Goal: Complete application form

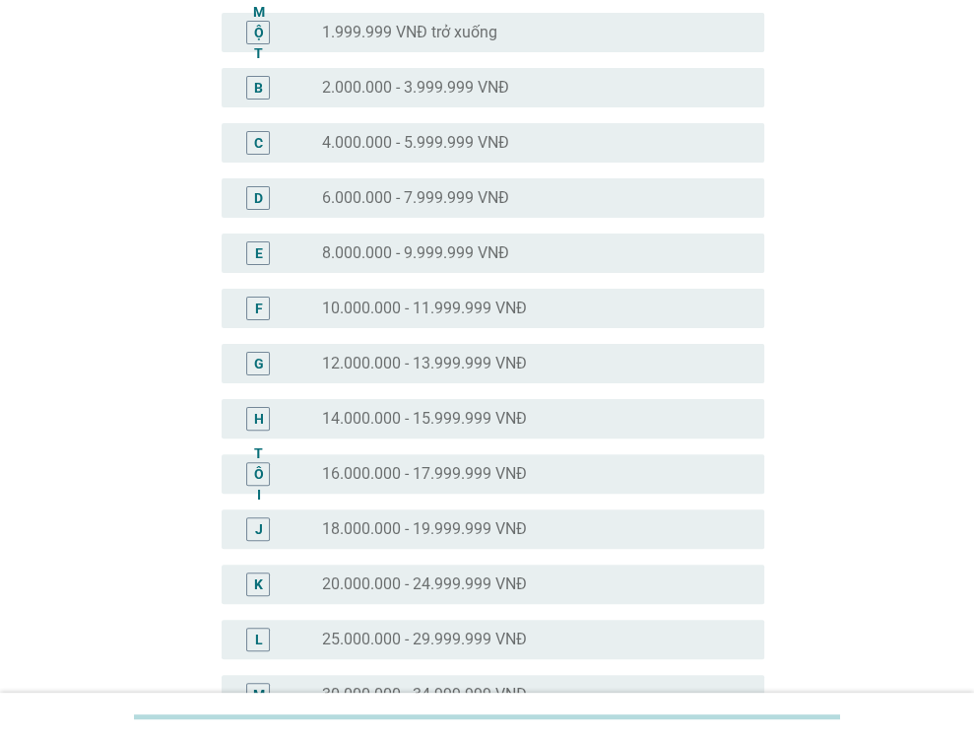
scroll to position [295, 0]
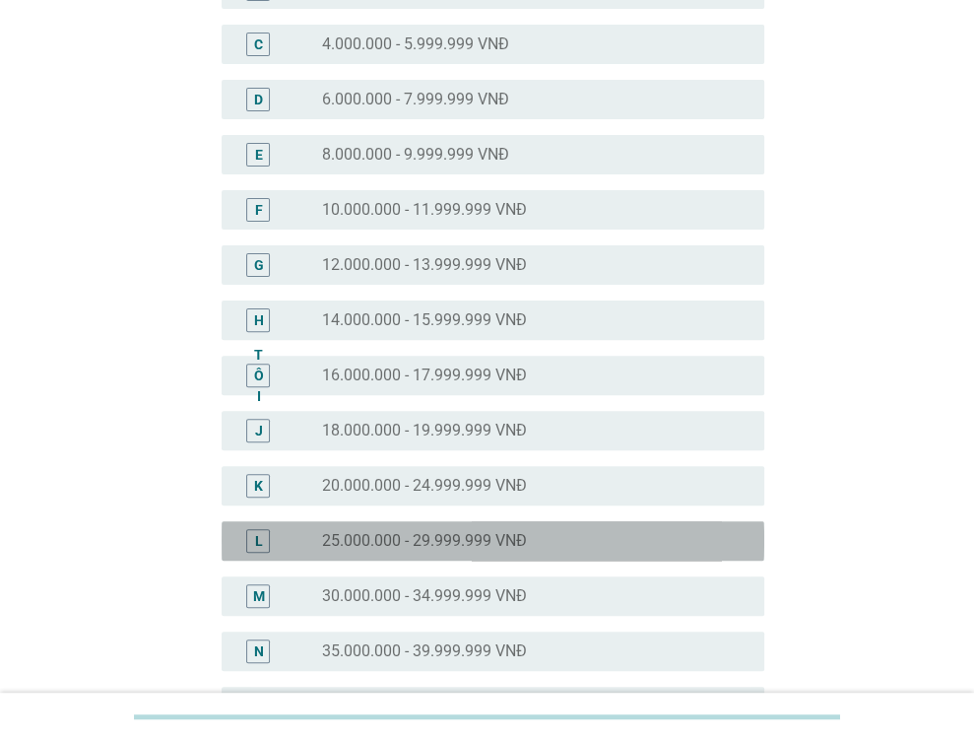
click at [423, 539] on font "25.000.000 - 29.999.999 VNĐ" at bounding box center [424, 540] width 205 height 19
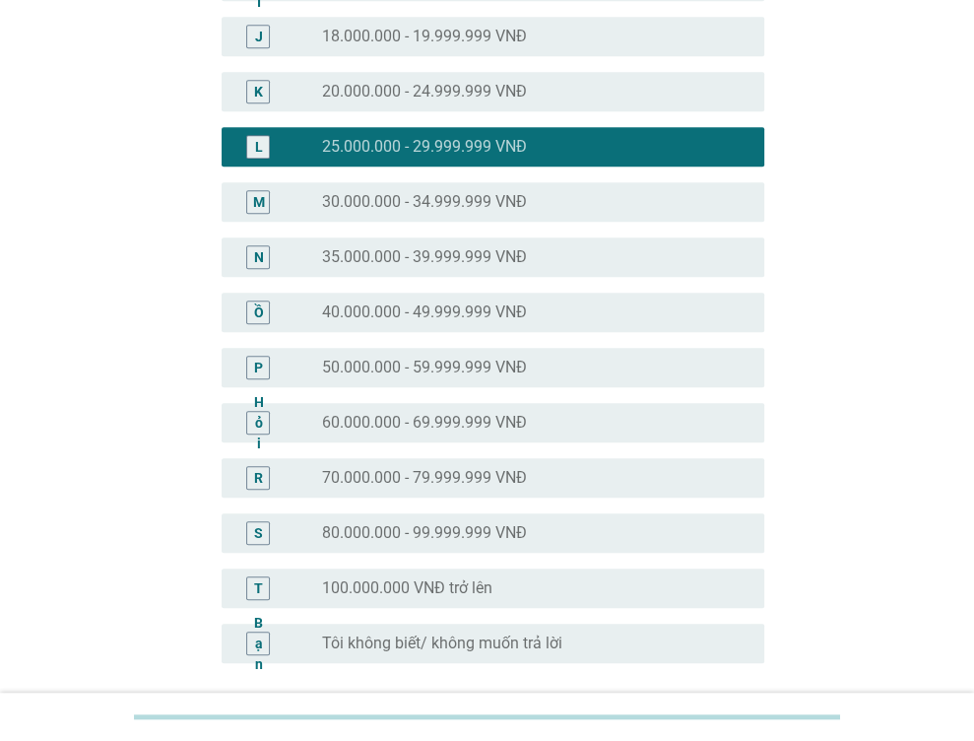
scroll to position [865, 0]
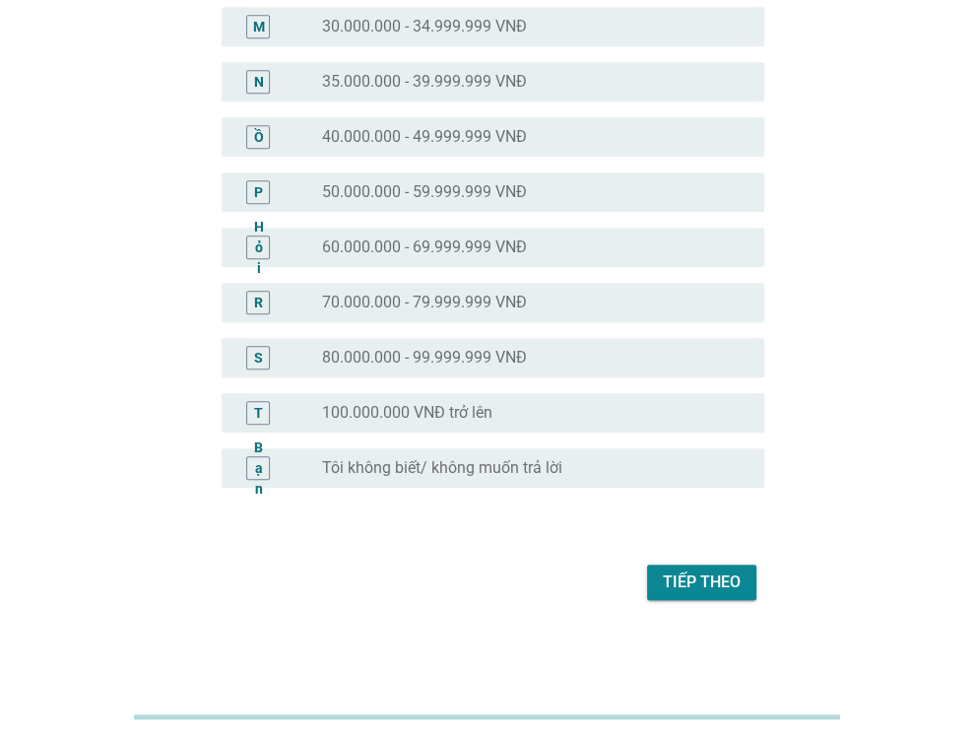
click at [686, 602] on div "Tiếp theo" at bounding box center [487, 581] width 555 height 47
click at [686, 593] on button "Tiếp theo" at bounding box center [701, 581] width 109 height 35
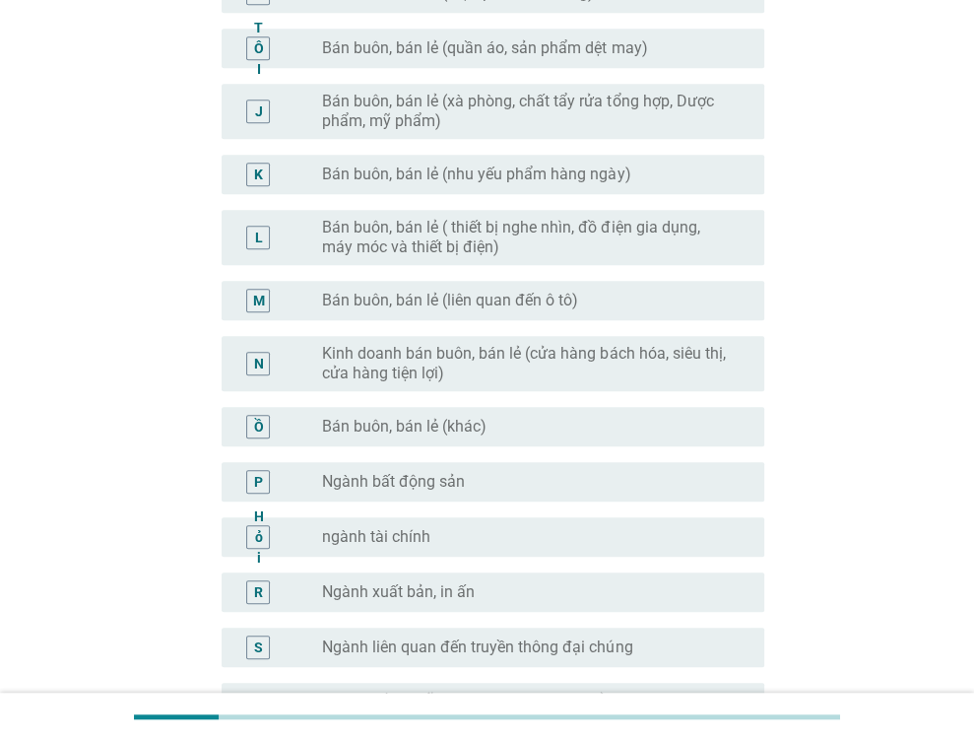
scroll to position [995, 0]
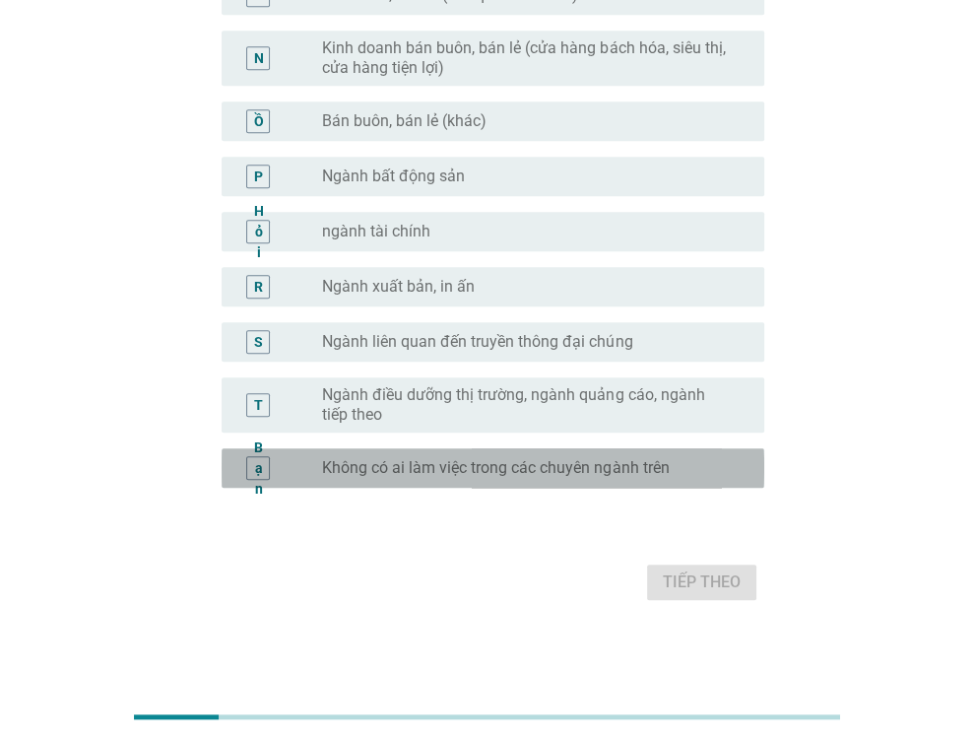
drag, startPoint x: 475, startPoint y: 476, endPoint x: 671, endPoint y: 542, distance: 206.8
click at [476, 475] on font "Không có ai làm việc trong các chuyên ngành trên" at bounding box center [495, 467] width 347 height 19
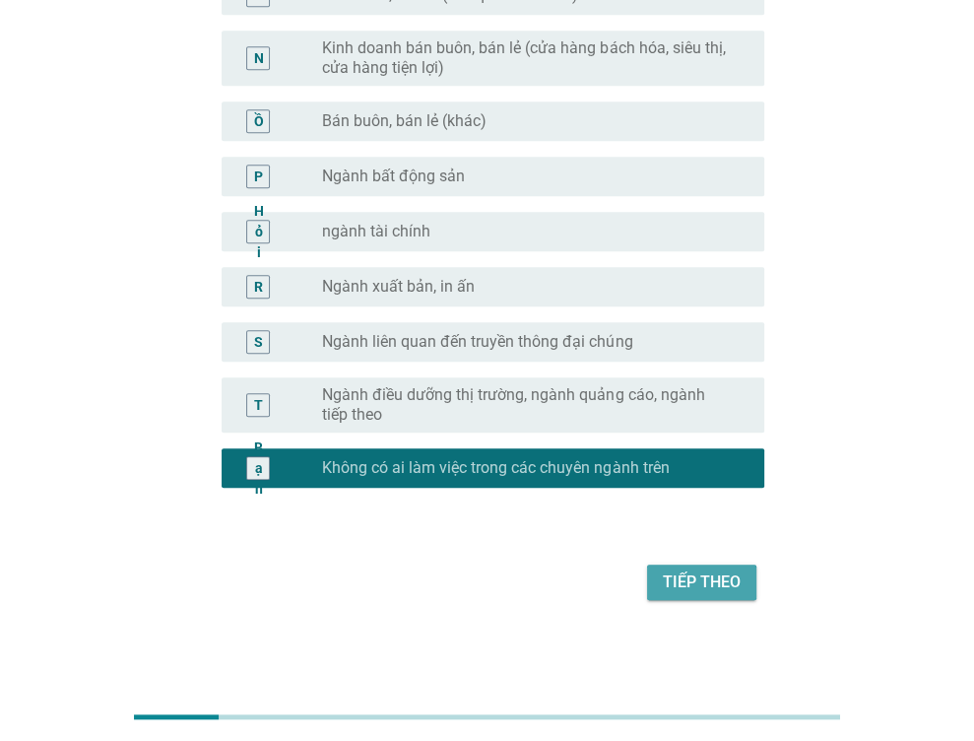
click at [700, 583] on font "Tiếp theo" at bounding box center [702, 581] width 78 height 19
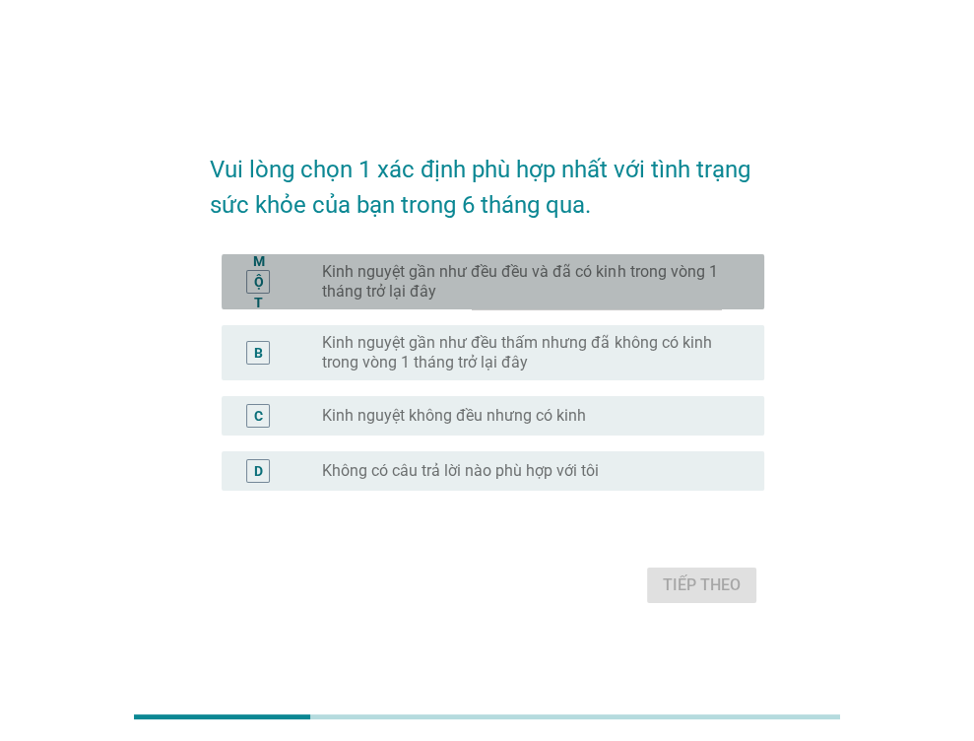
click at [542, 275] on font "Kinh nguyệt gần như đều đều và đã có kinh trong vòng 1 tháng trở lại đây" at bounding box center [519, 281] width 395 height 38
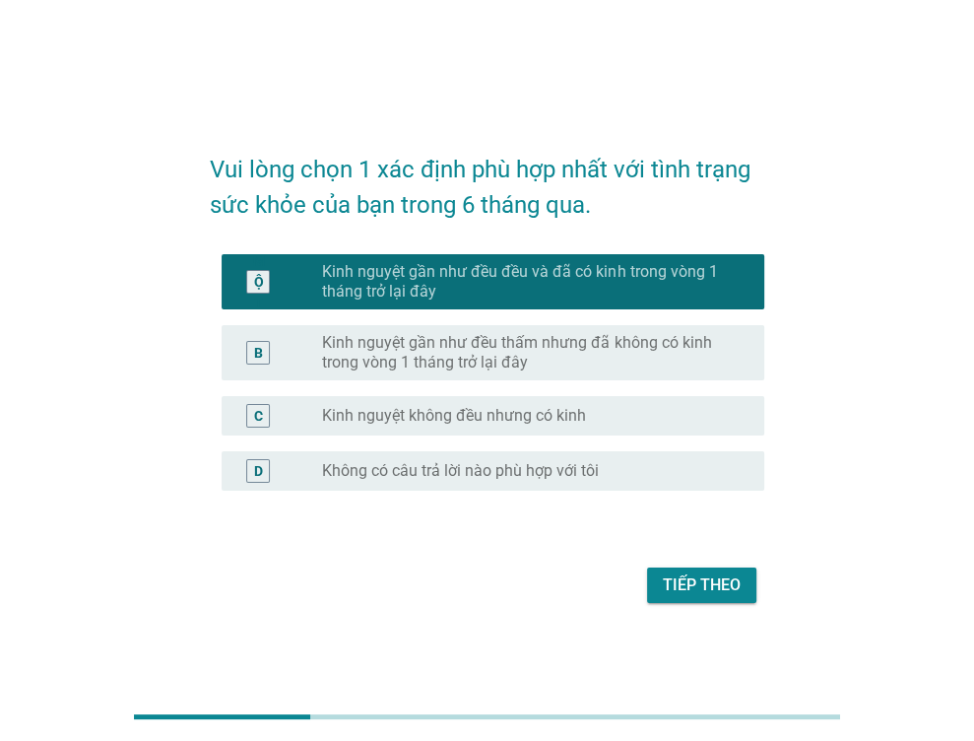
click at [749, 583] on button "Tiếp theo" at bounding box center [701, 584] width 109 height 35
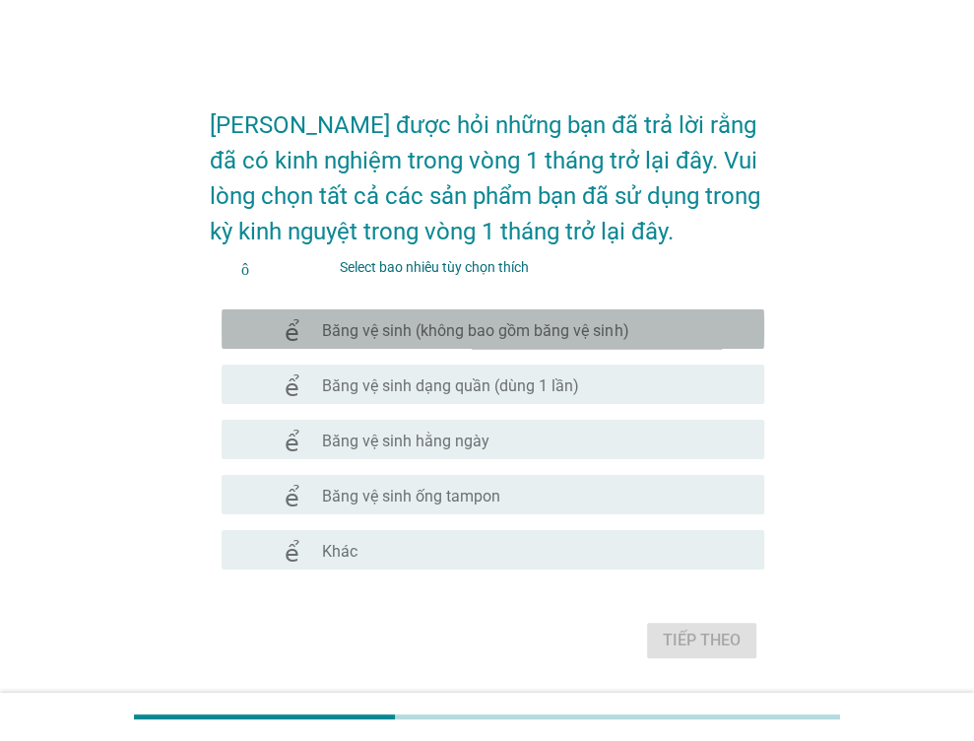
click at [437, 330] on font "Băng vệ sinh (không bao gồm băng vệ sinh)" at bounding box center [475, 330] width 306 height 19
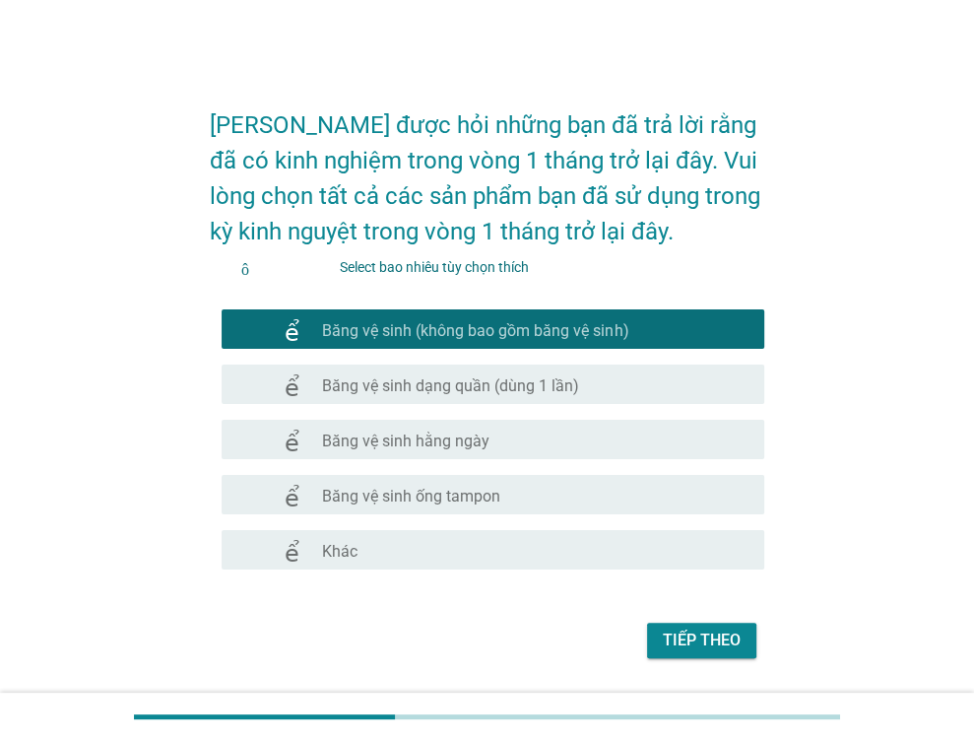
click at [444, 377] on font "Băng vệ sinh dạng quần (dùng 1 lần)" at bounding box center [450, 385] width 257 height 19
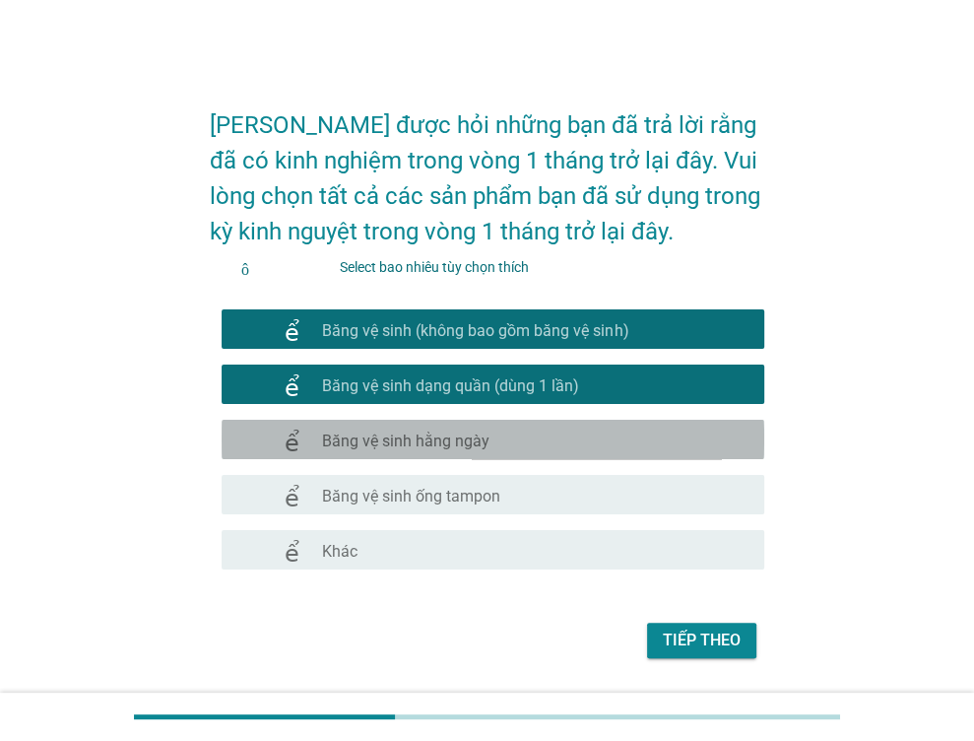
click at [512, 424] on div "kiểm tra check_box_outline_blank Băng vệ sinh hằng ngày" at bounding box center [493, 439] width 543 height 39
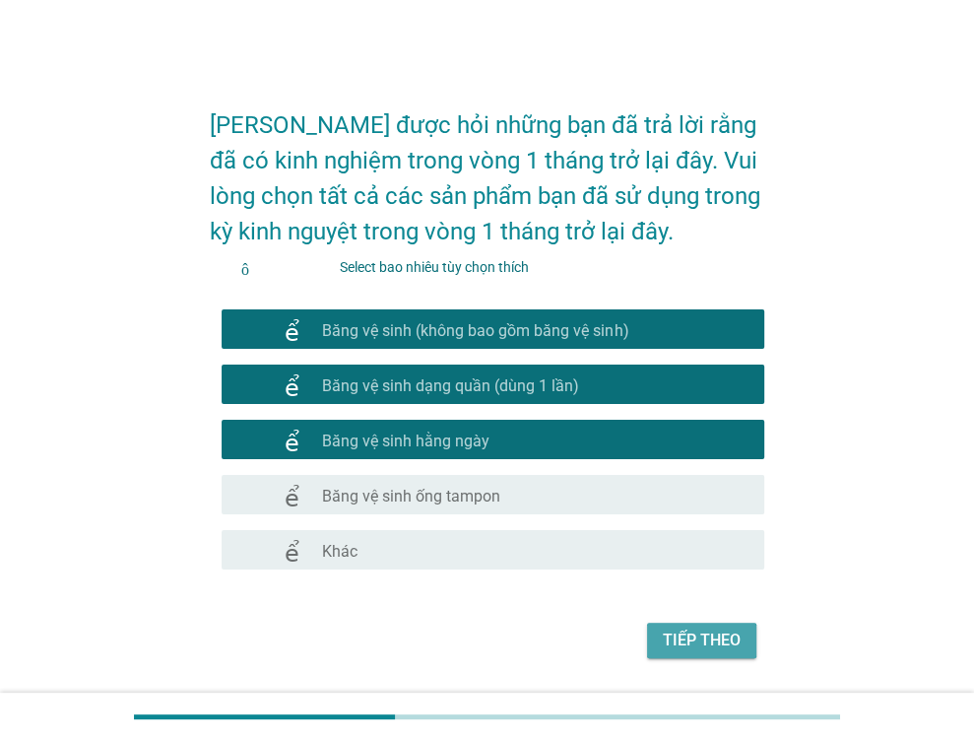
click at [693, 651] on font "Tiếp theo" at bounding box center [702, 640] width 78 height 24
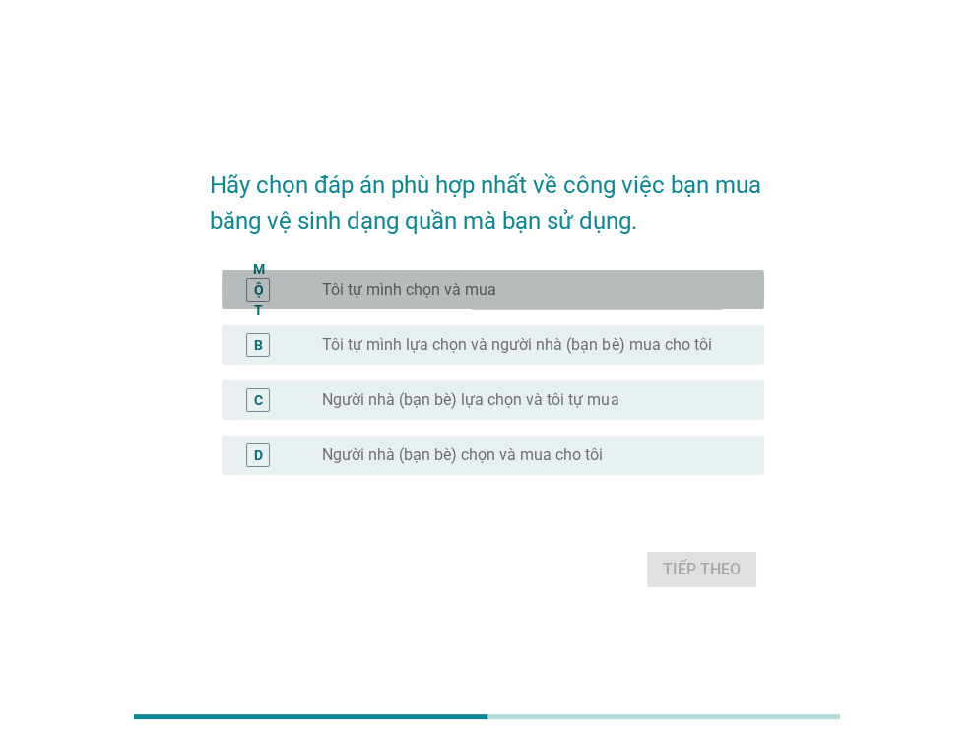
click at [445, 291] on font "Tôi tự mình chọn và mua" at bounding box center [409, 289] width 174 height 19
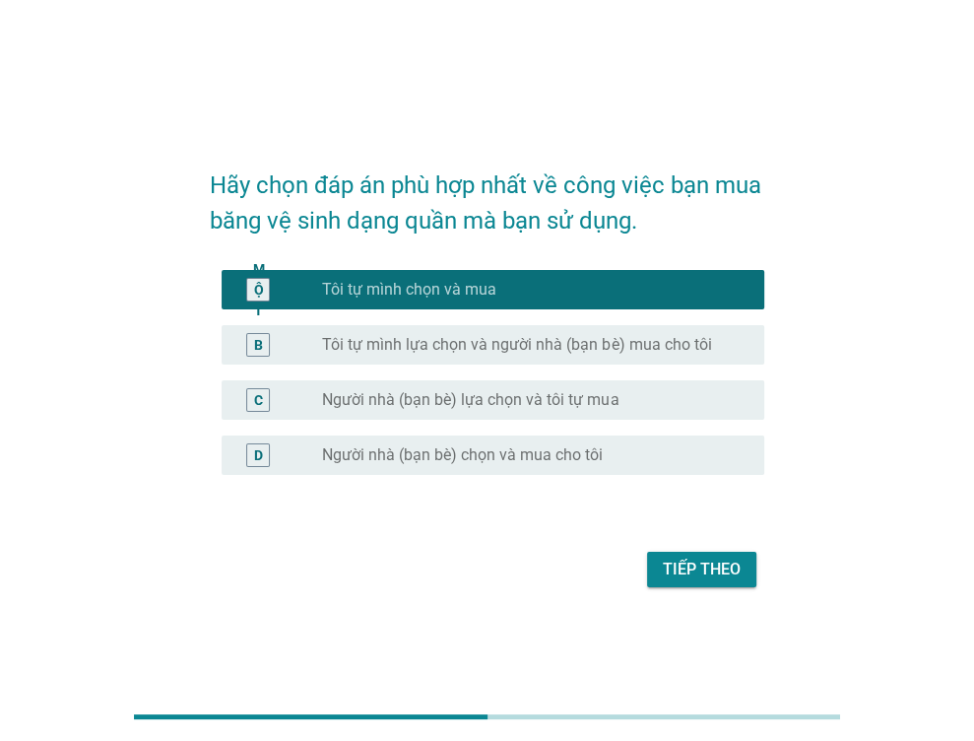
click at [706, 558] on font "Tiếp theo" at bounding box center [702, 570] width 78 height 24
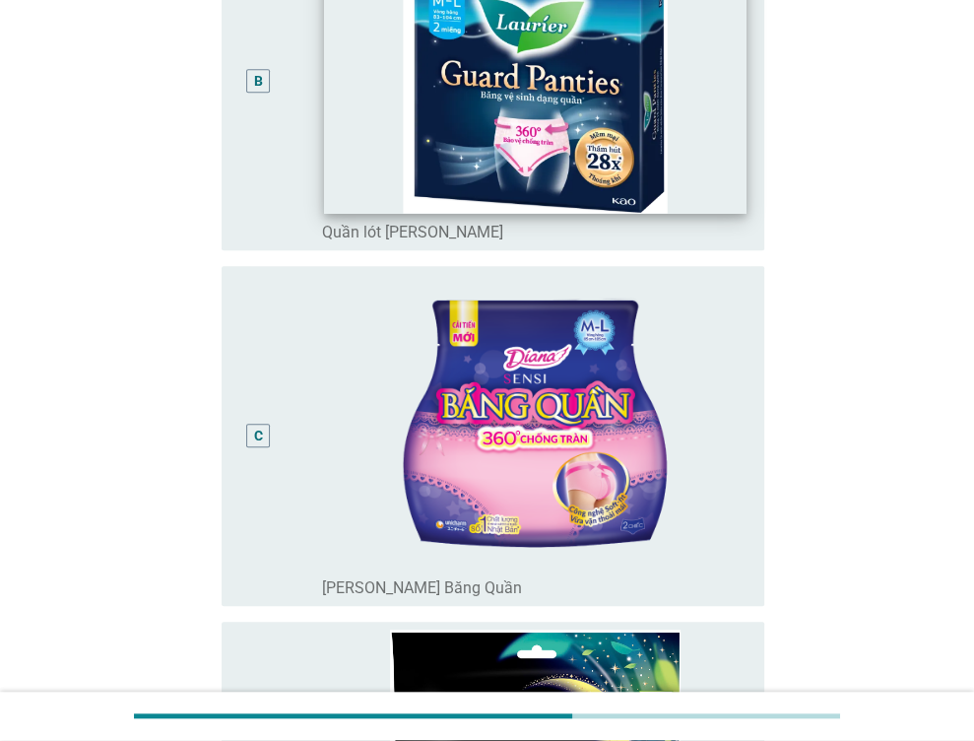
scroll to position [788, 0]
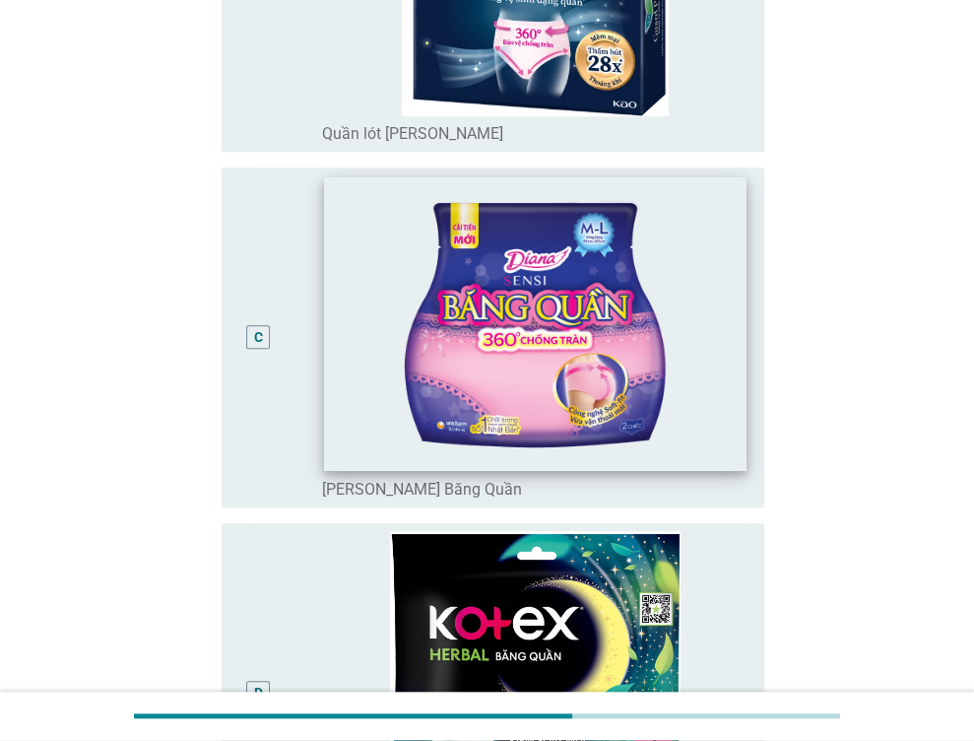
click at [563, 350] on img at bounding box center [536, 324] width 422 height 294
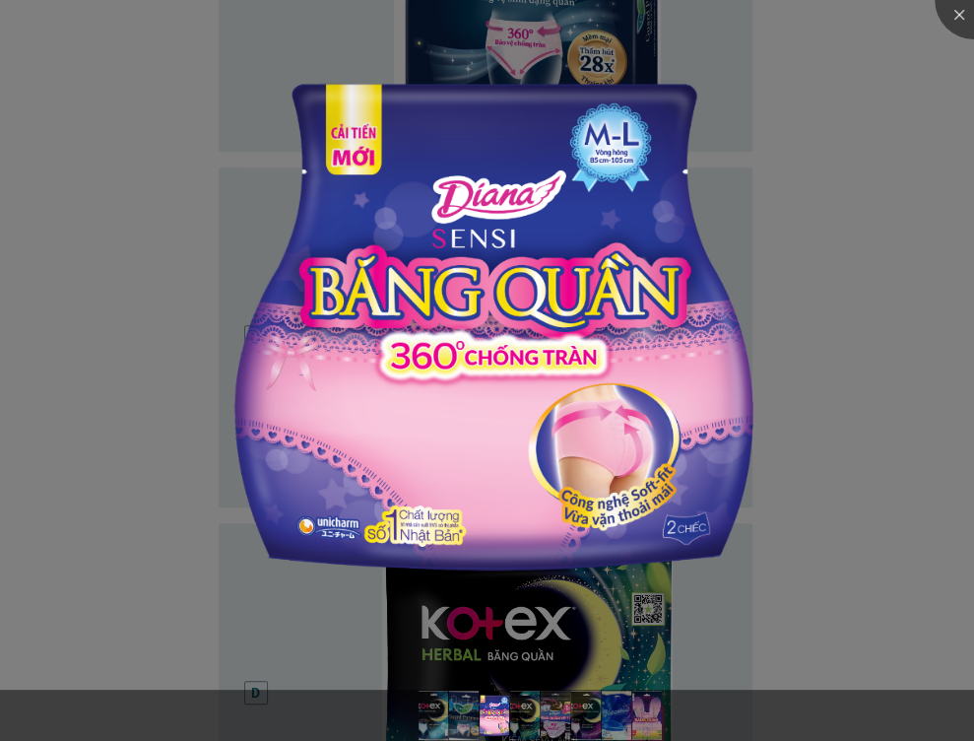
click at [847, 176] on div at bounding box center [487, 370] width 974 height 741
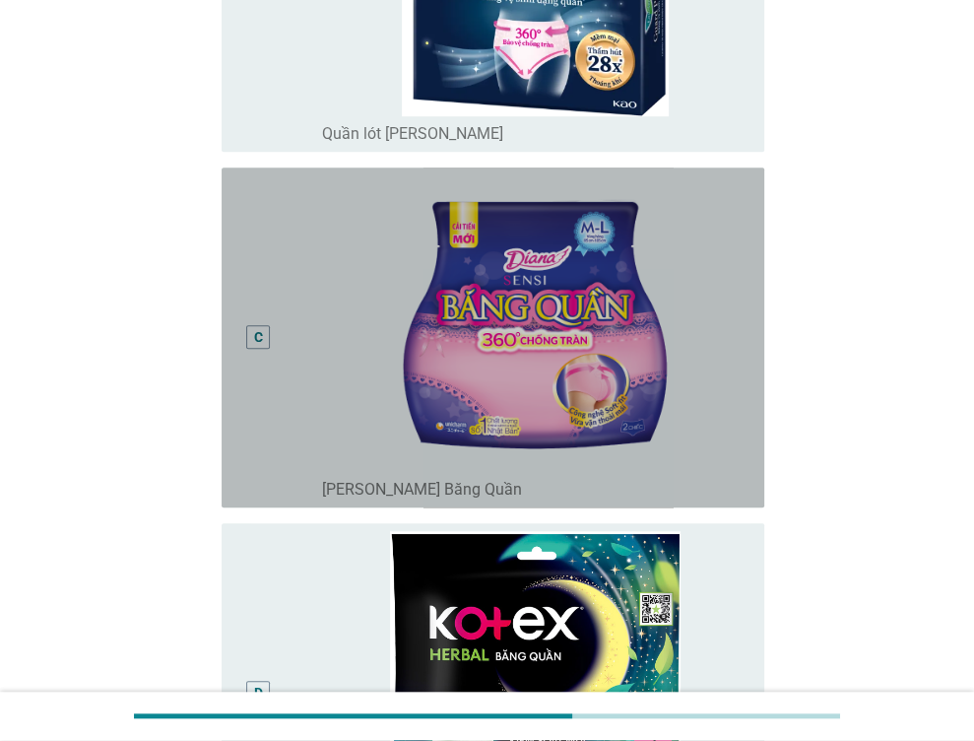
click at [307, 330] on div "C" at bounding box center [280, 337] width 86 height 324
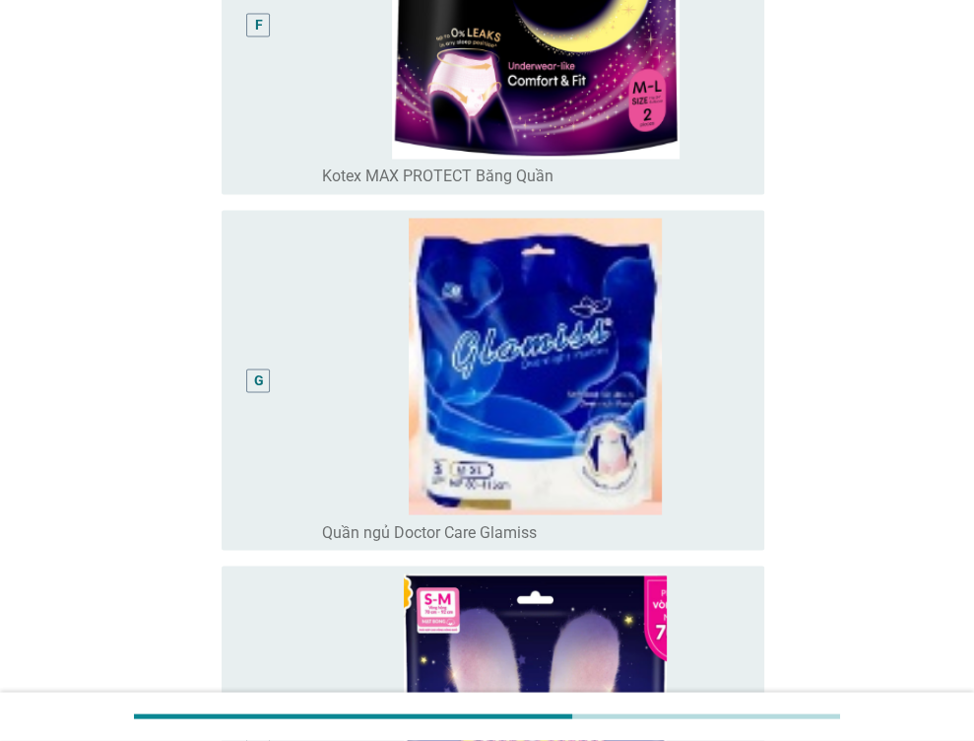
scroll to position [2561, 0]
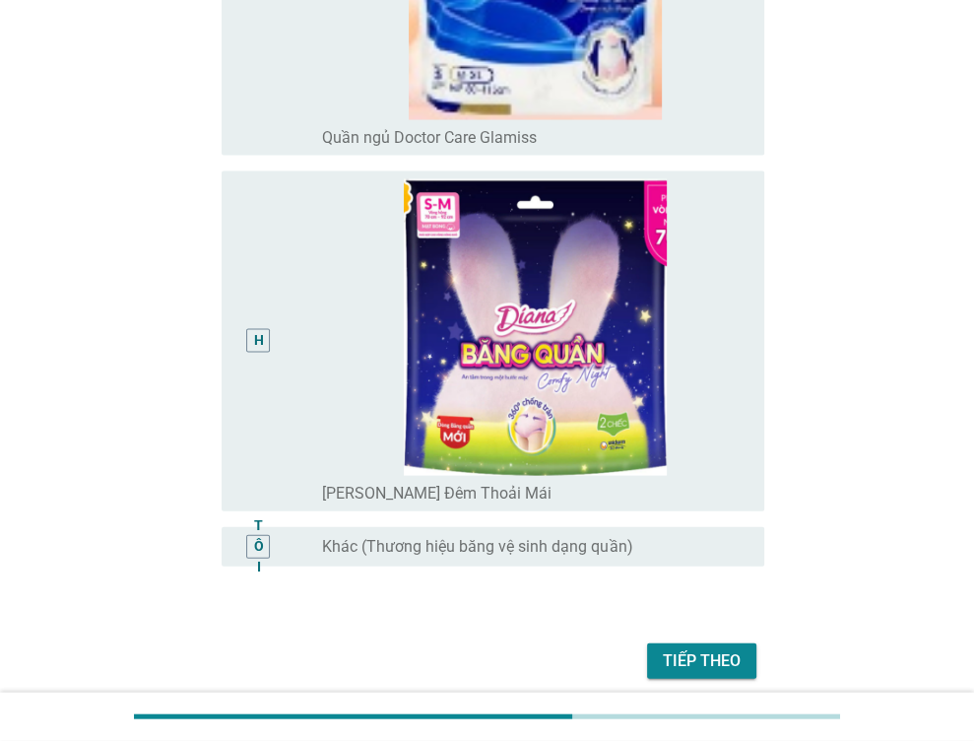
click at [280, 417] on div "H" at bounding box center [258, 341] width 42 height 324
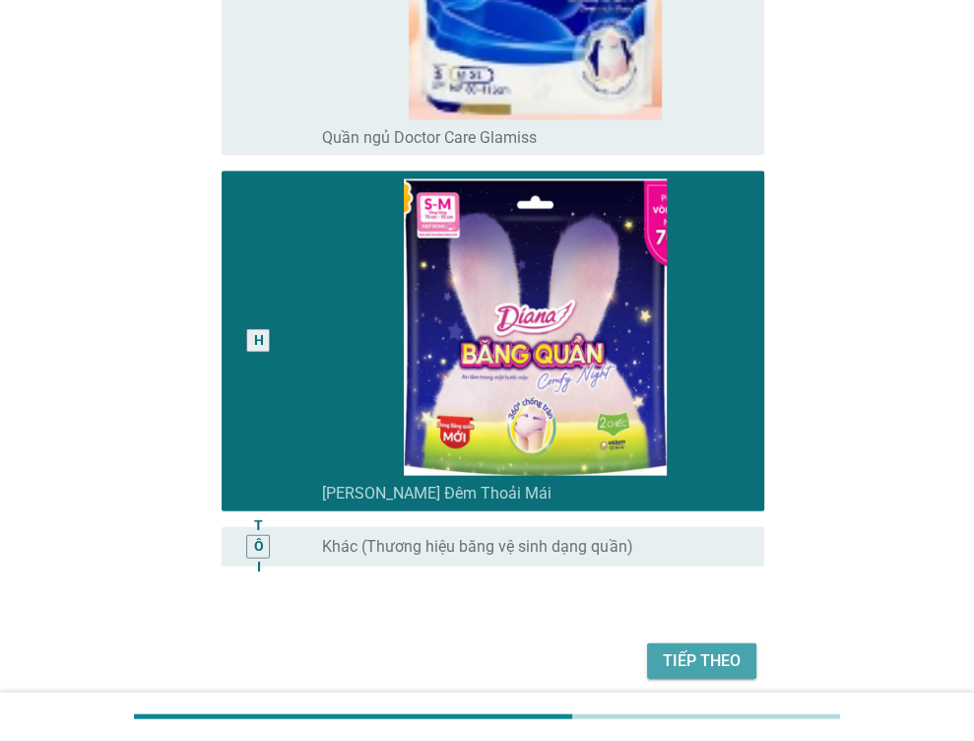
click at [672, 661] on font "Tiếp theo" at bounding box center [702, 660] width 78 height 19
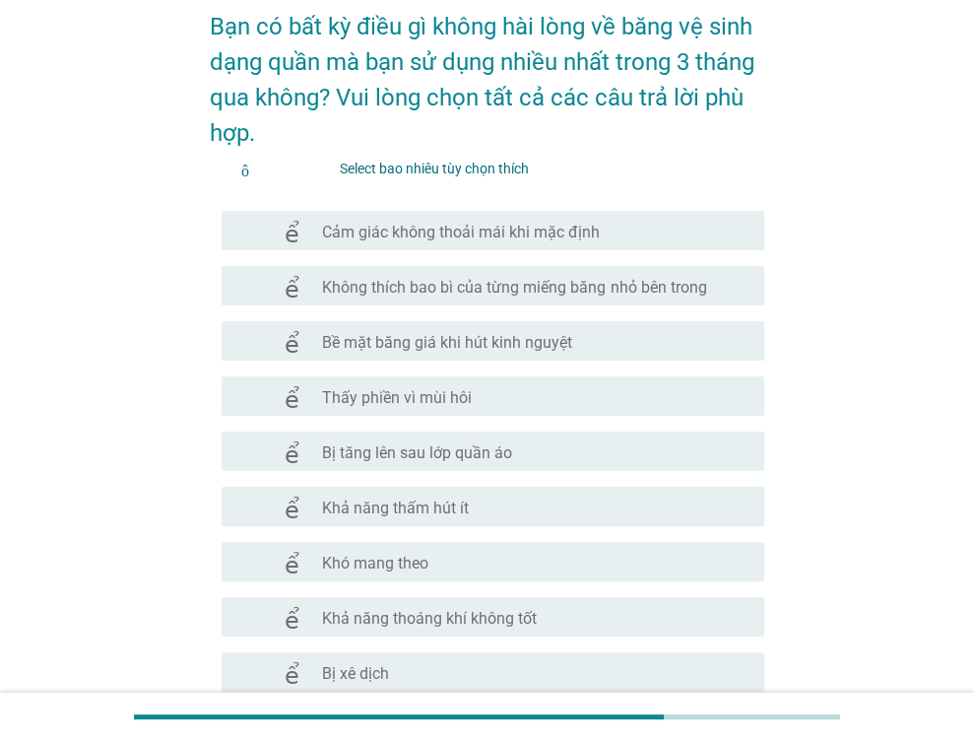
scroll to position [197, 0]
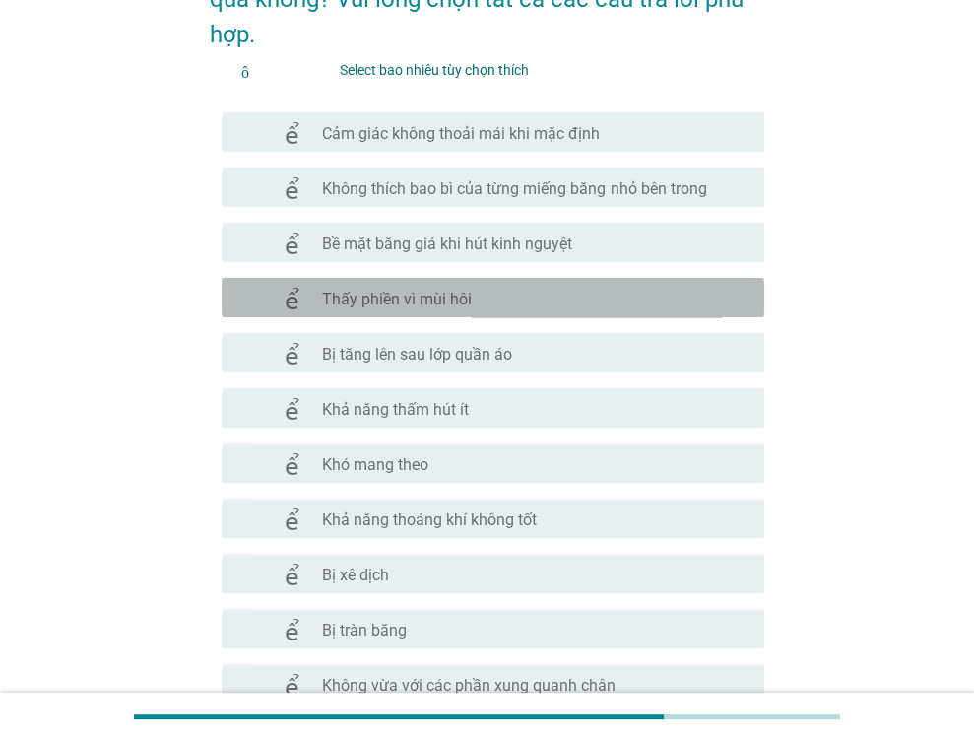
click at [433, 304] on font "Thấy phiền vì mùi hôi" at bounding box center [397, 299] width 150 height 19
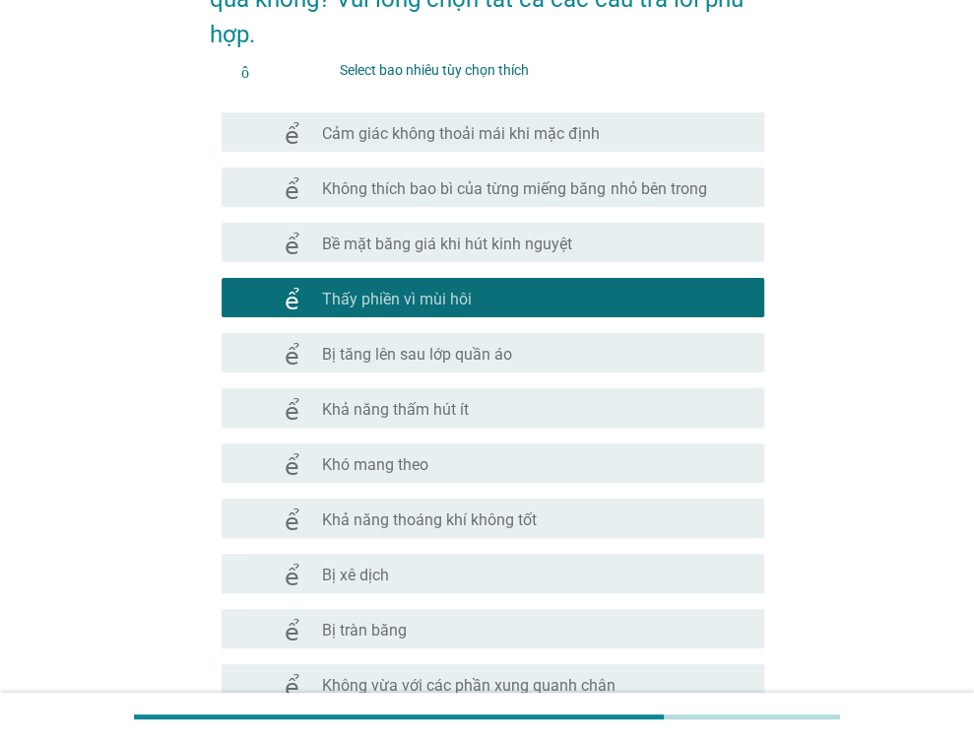
click at [427, 354] on font "Bị tăng lên sau lớp quần áo" at bounding box center [417, 354] width 190 height 19
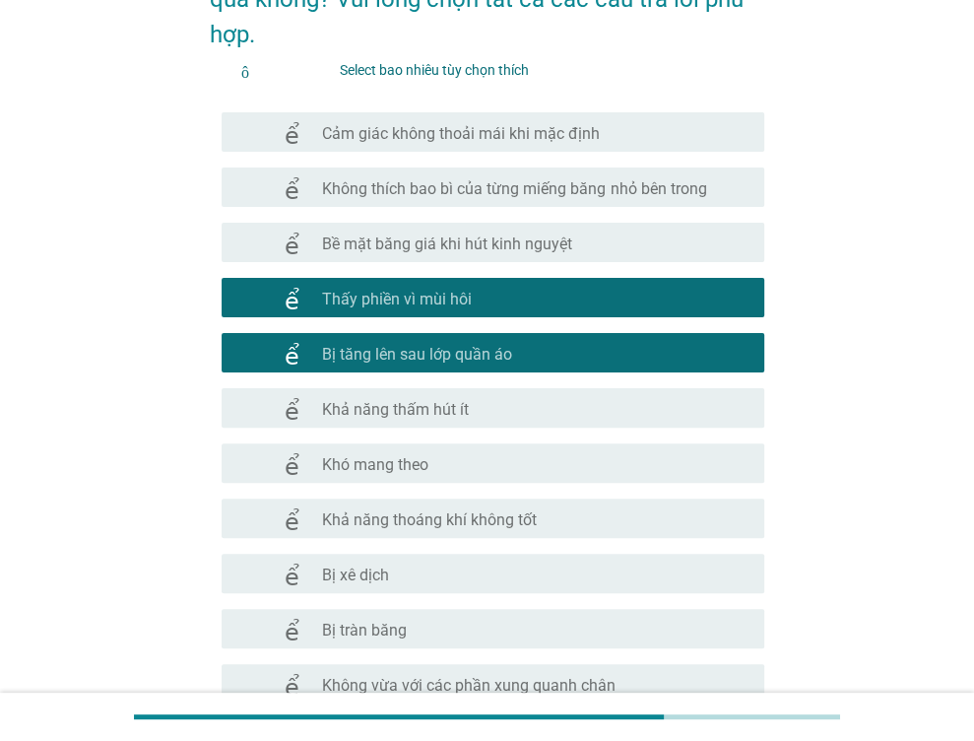
scroll to position [394, 0]
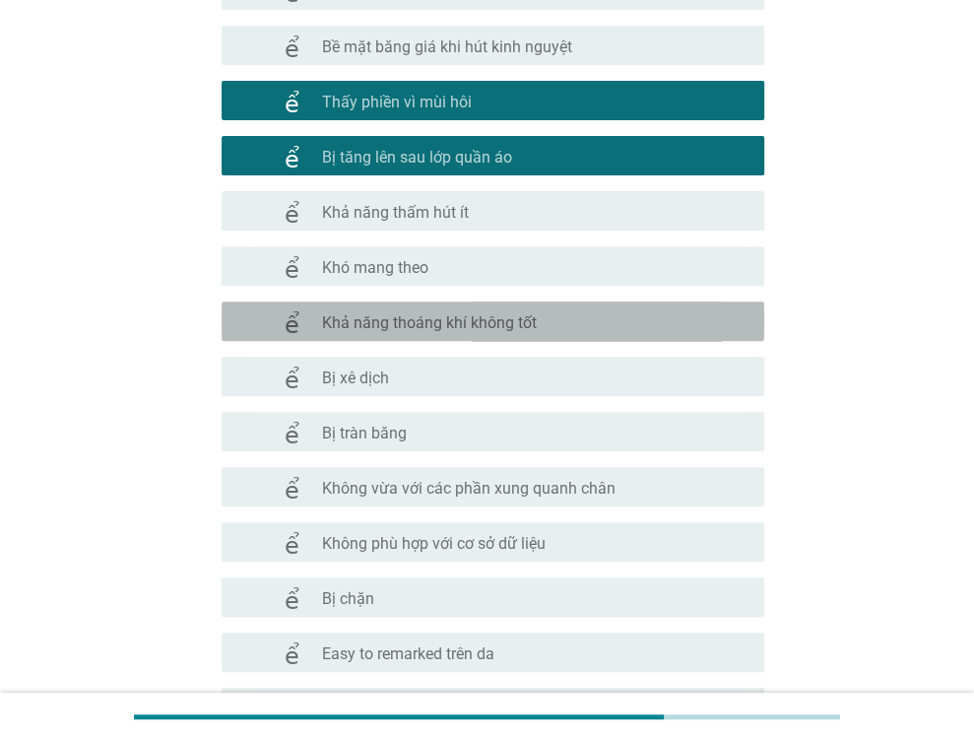
click at [372, 326] on font "Khả năng thoáng khí không tốt" at bounding box center [429, 322] width 215 height 19
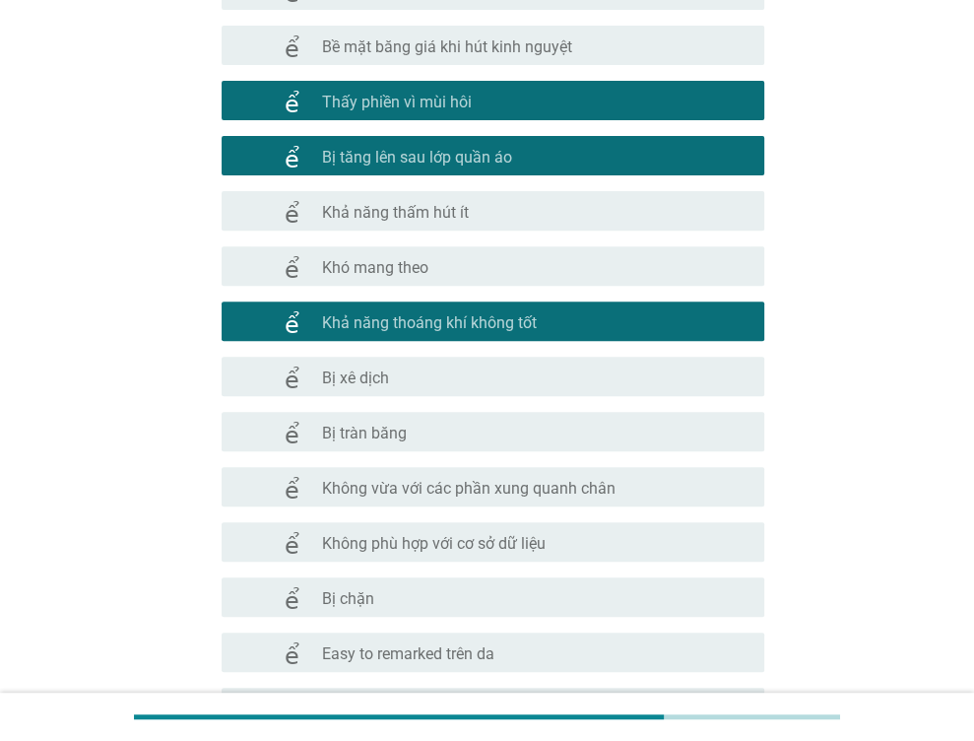
click at [353, 381] on font "Bị xê dịch" at bounding box center [355, 377] width 67 height 19
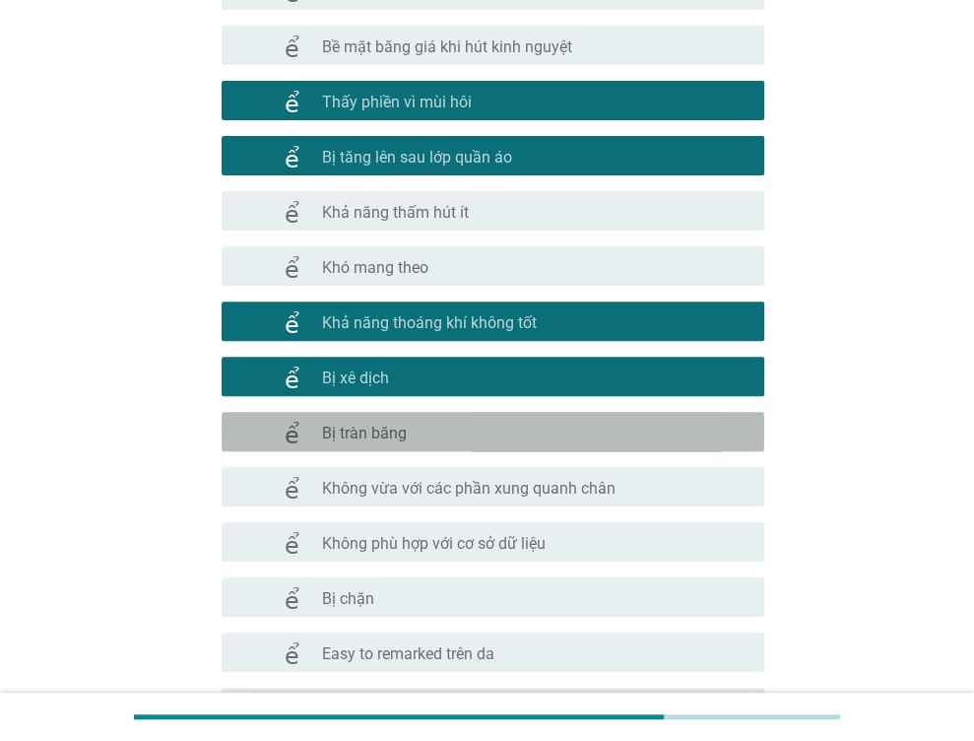
click at [355, 444] on div "kiểm tra check_box_outline_blank Bị tràn băng" at bounding box center [493, 431] width 543 height 39
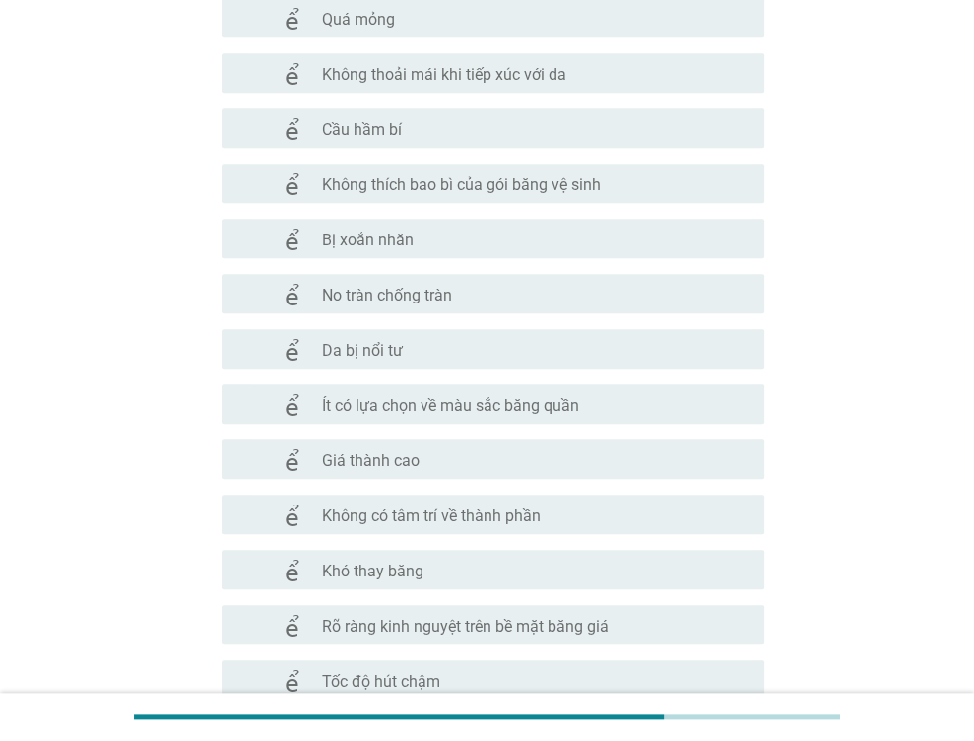
scroll to position [1182, 0]
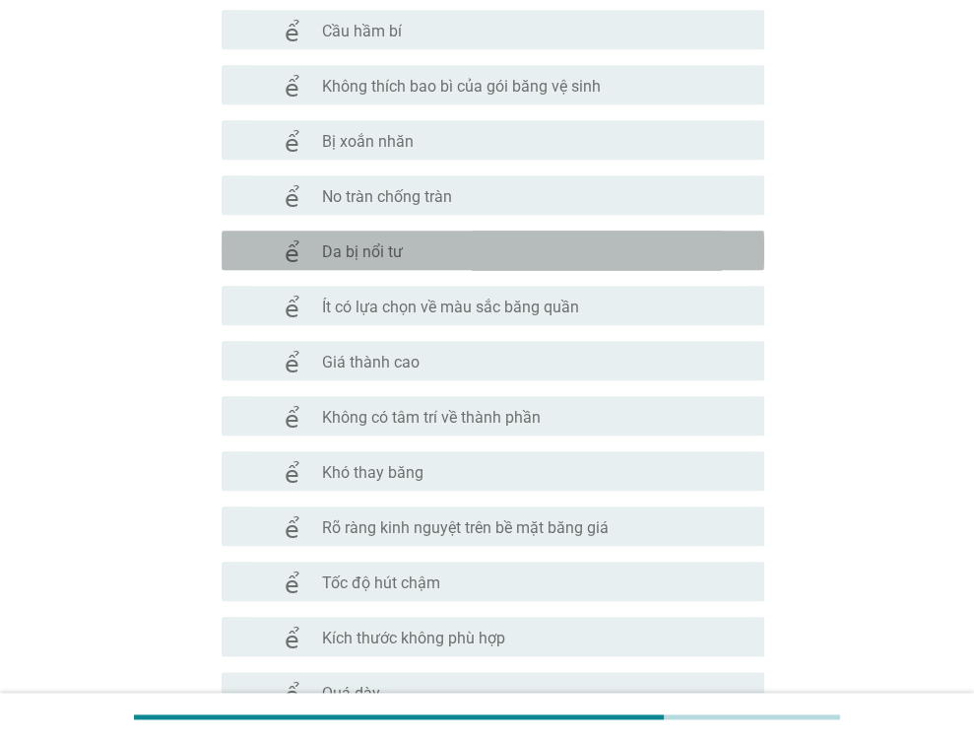
click at [384, 243] on font "Da bị nổi tư" at bounding box center [362, 251] width 81 height 19
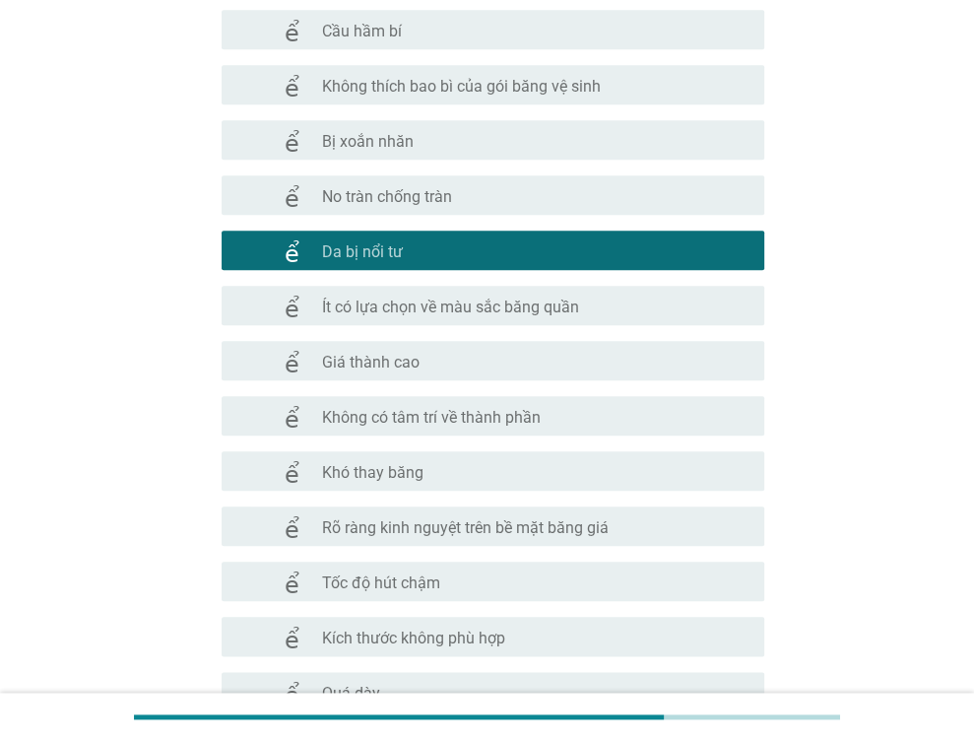
scroll to position [1379, 0]
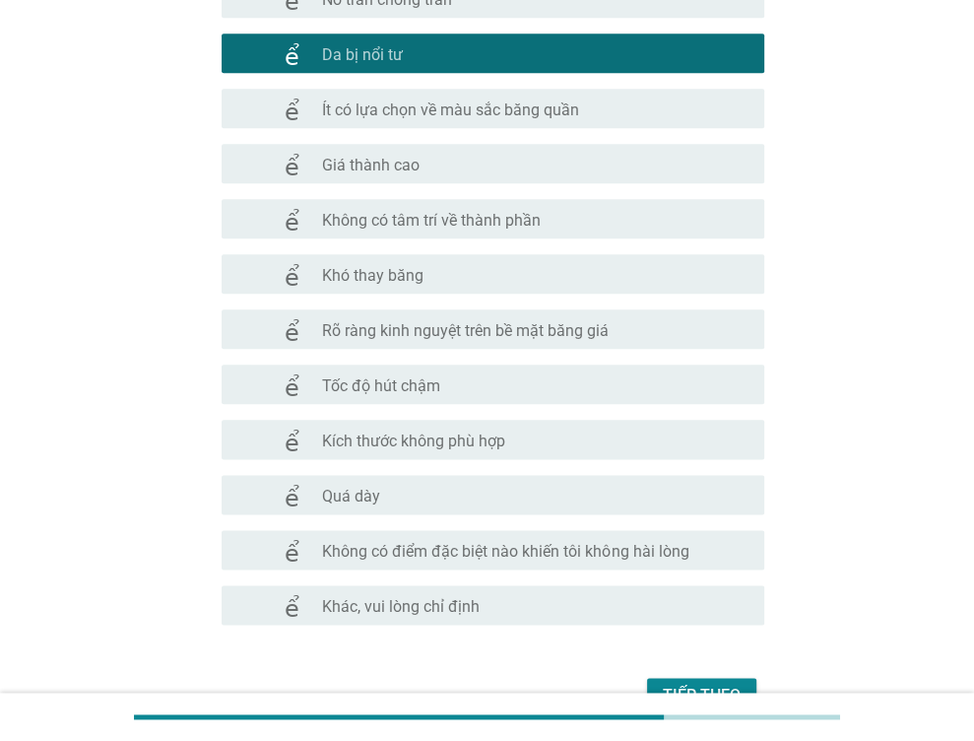
click at [395, 161] on font "Giá thành cao" at bounding box center [371, 165] width 98 height 19
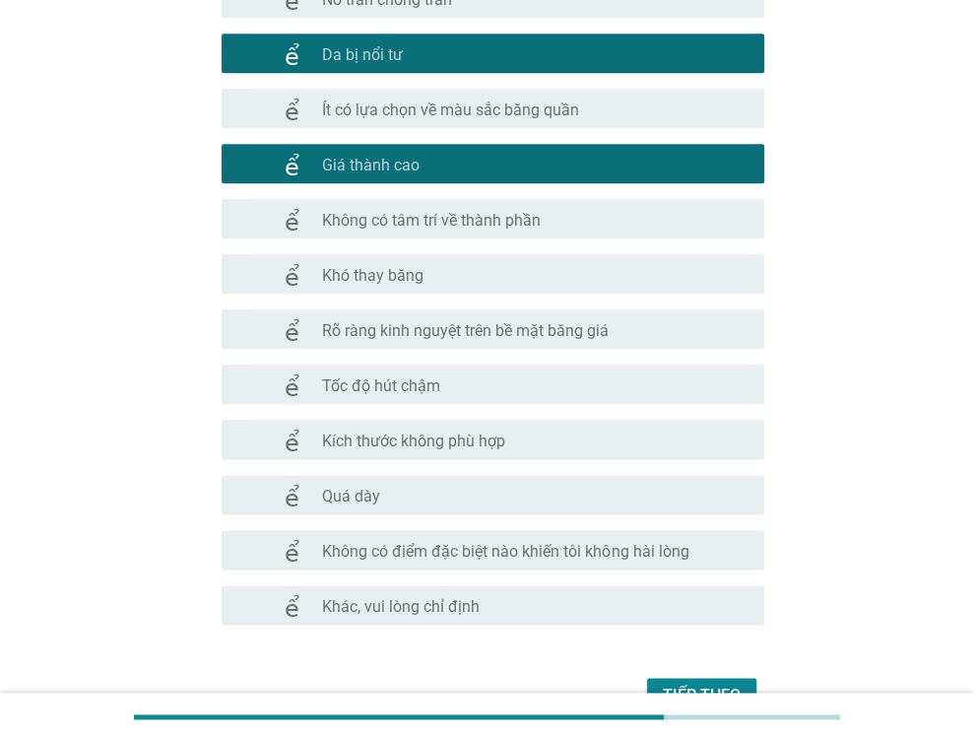
scroll to position [1492, 0]
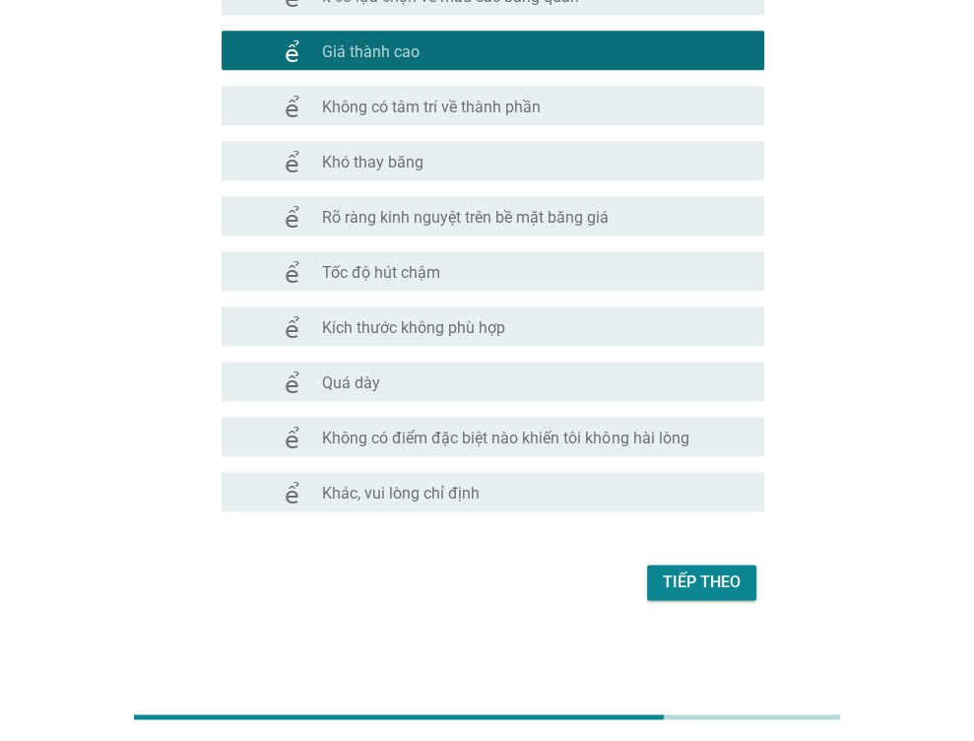
click at [678, 574] on font "Tiếp theo" at bounding box center [702, 581] width 78 height 19
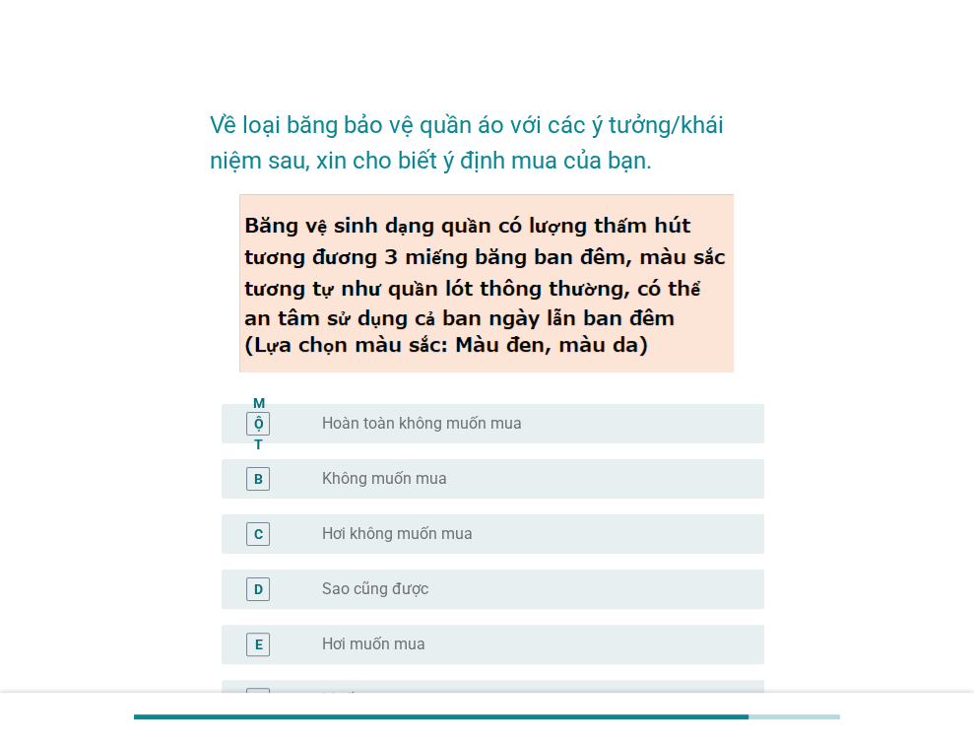
scroll to position [98, 0]
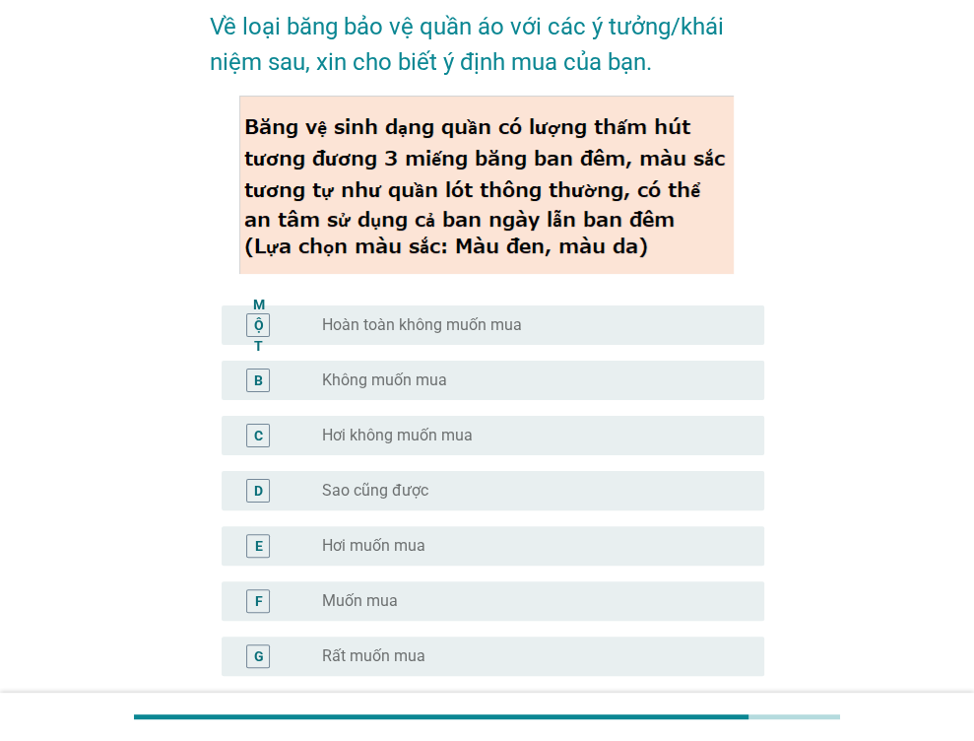
click at [428, 660] on div "nút radio chưa được chọn Rất muốn mua" at bounding box center [527, 656] width 411 height 20
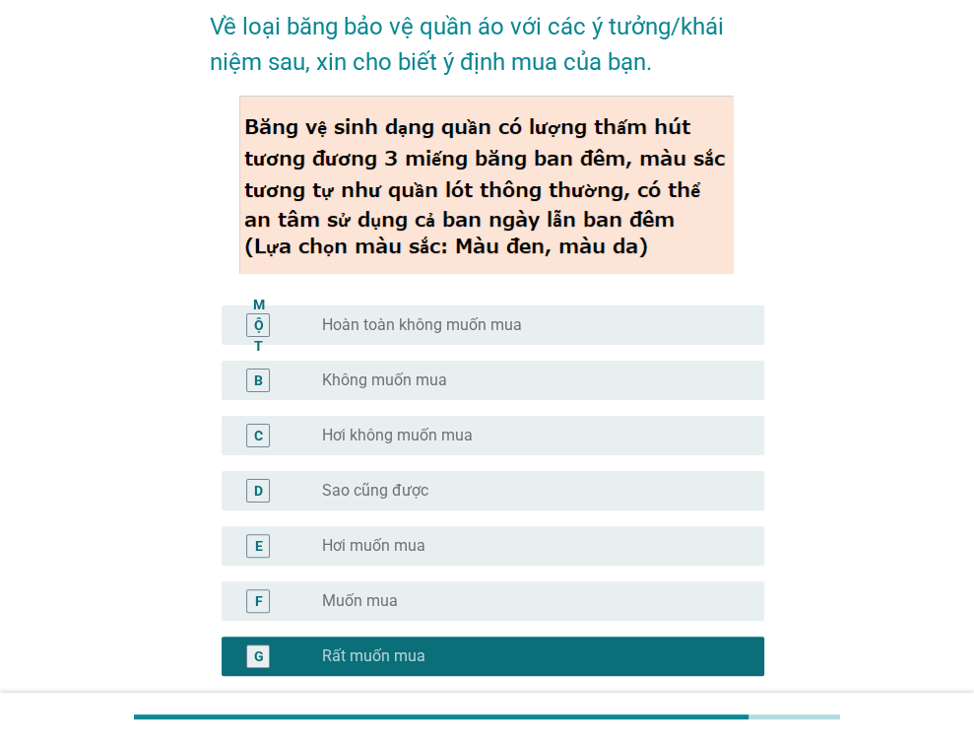
scroll to position [287, 0]
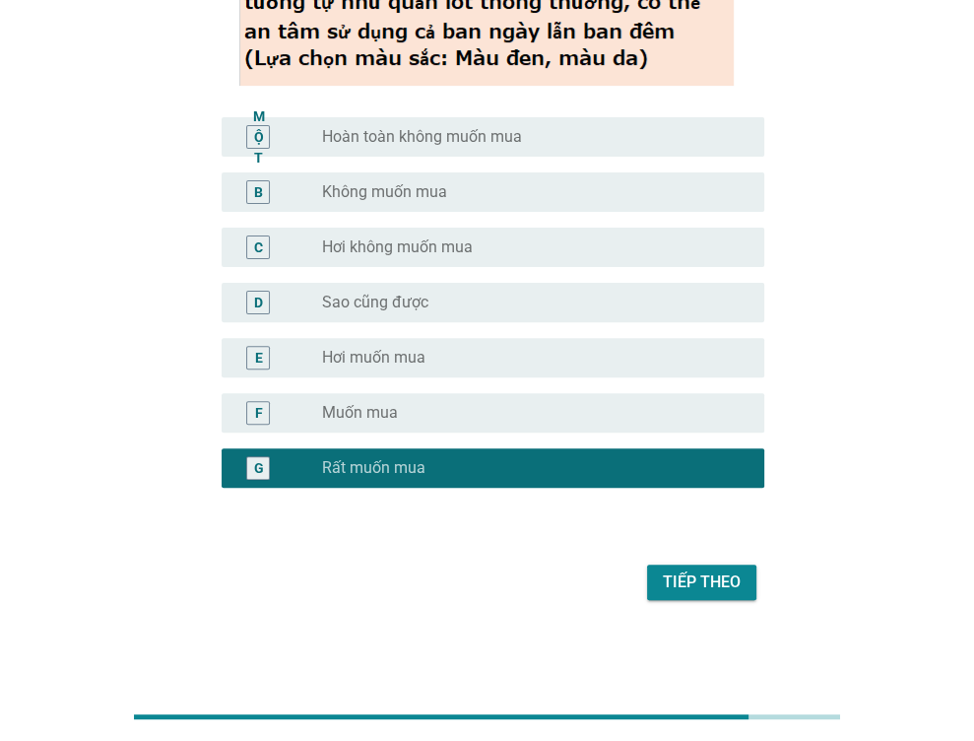
click at [670, 594] on button "Tiếp theo" at bounding box center [701, 581] width 109 height 35
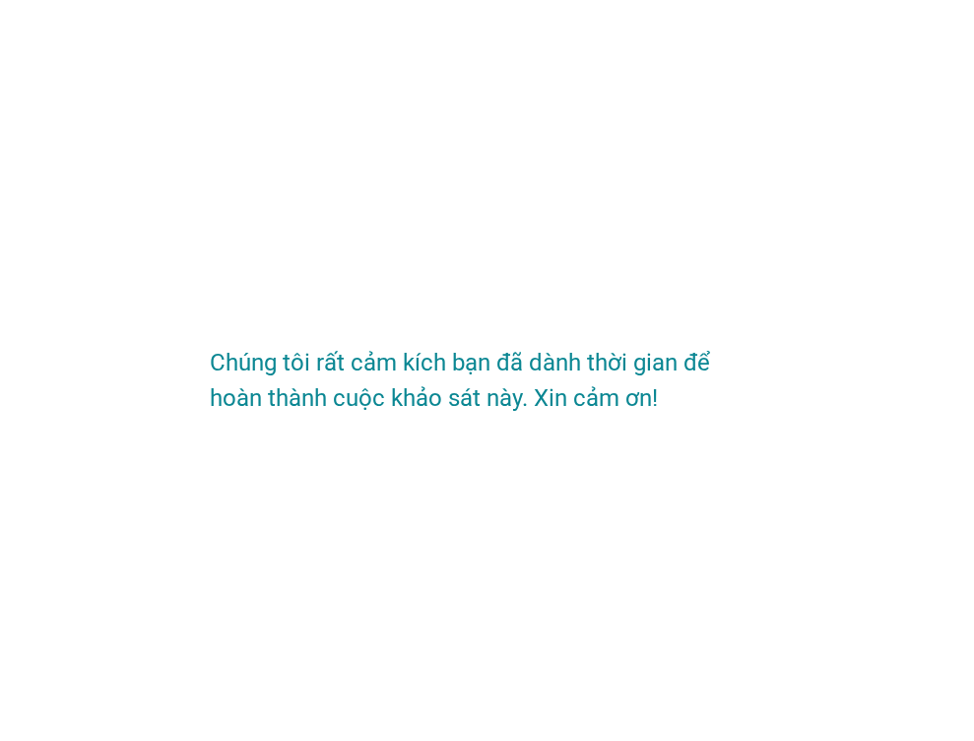
scroll to position [0, 0]
